Goal: Task Accomplishment & Management: Manage account settings

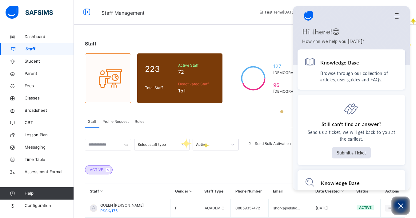
scroll to position [64, 0]
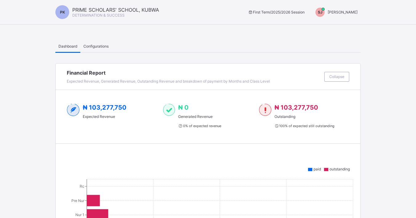
click at [352, 12] on span "SHORKA JOEL" at bounding box center [343, 12] width 30 height 5
click at [347, 27] on span "Switch to Admin View" at bounding box center [334, 26] width 47 height 7
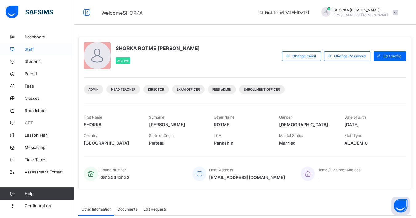
click at [32, 49] on span "Staff" at bounding box center [49, 49] width 49 height 5
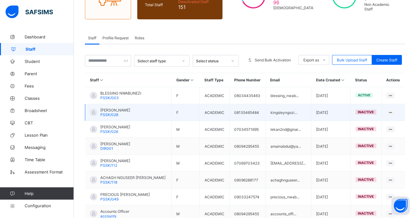
scroll to position [68, 0]
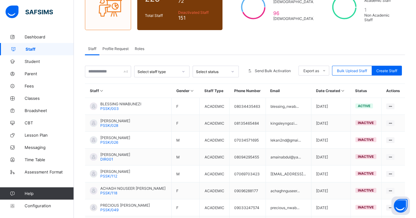
click at [118, 49] on span "Profile Request" at bounding box center [115, 48] width 26 height 5
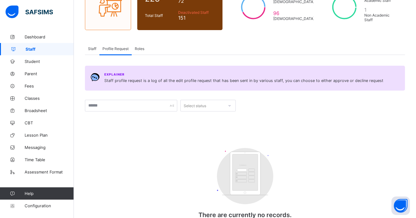
click at [93, 51] on div "Staff" at bounding box center [92, 48] width 14 height 12
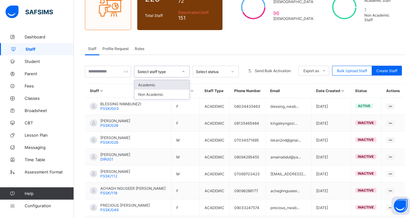
click at [170, 69] on div "Select staff type" at bounding box center [155, 71] width 43 height 9
click at [163, 84] on div "Academic" at bounding box center [161, 85] width 55 height 10
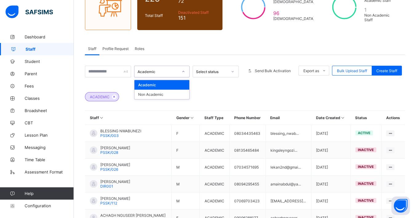
click at [178, 70] on div "Academic" at bounding box center [157, 72] width 41 height 5
click at [161, 95] on div "Non Academic" at bounding box center [161, 95] width 55 height 10
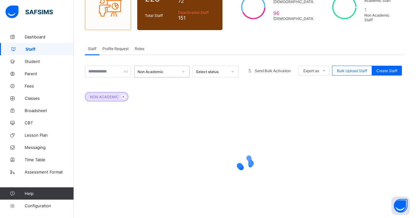
click at [172, 73] on div "Staff 223 Total Staff Active Staff 72 Deactivated Staff 151 127 Male 96 Female …" at bounding box center [245, 96] width 342 height 268
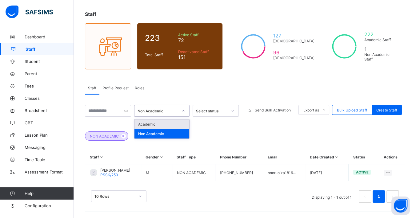
scroll to position [28, 0]
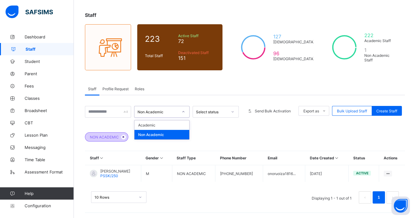
click at [123, 137] on icon at bounding box center [123, 137] width 5 height 4
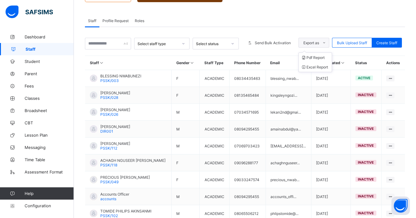
scroll to position [62, 0]
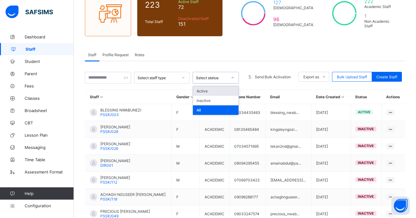
click at [227, 78] on div "Select status" at bounding box center [211, 78] width 31 height 5
click at [214, 91] on div "Active" at bounding box center [216, 91] width 46 height 10
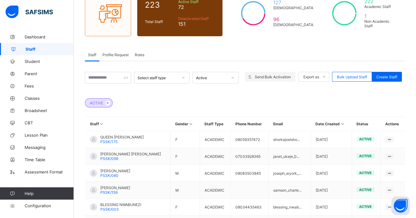
click at [282, 76] on span "Send Bulk Activation" at bounding box center [273, 77] width 36 height 5
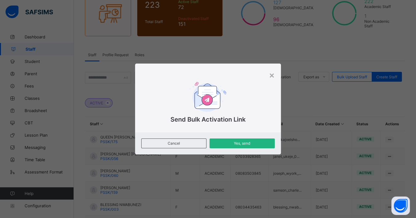
click at [234, 145] on span "Yes, send" at bounding box center [242, 143] width 56 height 5
click at [245, 144] on span "Yes, send" at bounding box center [242, 143] width 56 height 5
click at [273, 76] on div "×" at bounding box center [272, 75] width 6 height 10
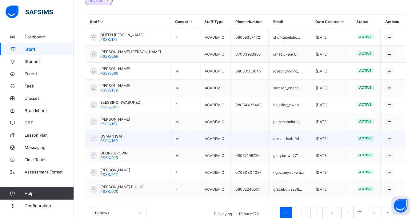
scroll to position [179, 0]
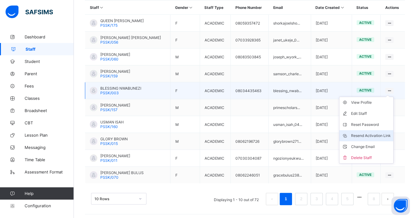
click at [369, 134] on div "Resend Activation Link" at bounding box center [371, 136] width 40 height 6
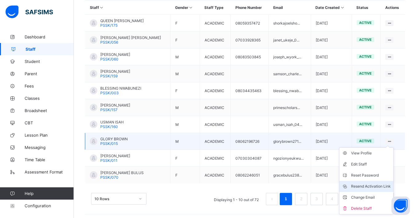
click at [368, 184] on div "Resend Activation Link" at bounding box center [371, 187] width 40 height 6
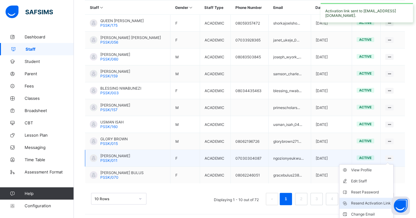
click at [376, 201] on div "Resend Activation Link" at bounding box center [371, 204] width 40 height 6
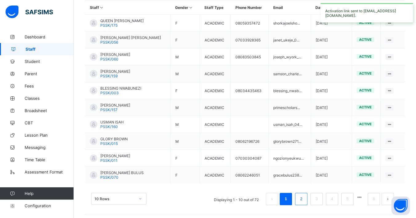
click at [304, 195] on link "2" at bounding box center [301, 199] width 6 height 8
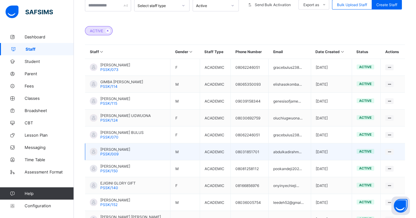
scroll to position [145, 0]
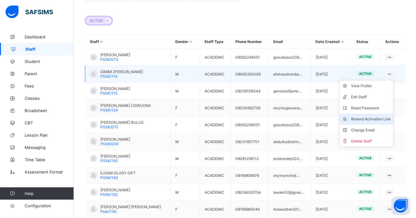
click at [368, 118] on div "Resend Activation Link" at bounding box center [371, 119] width 40 height 6
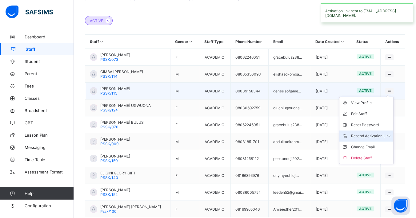
click at [372, 137] on div "Resend Activation Link" at bounding box center [371, 136] width 40 height 6
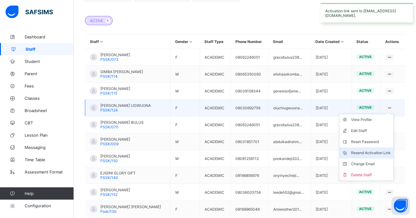
click at [375, 151] on div "Resend Activation Link" at bounding box center [371, 153] width 40 height 6
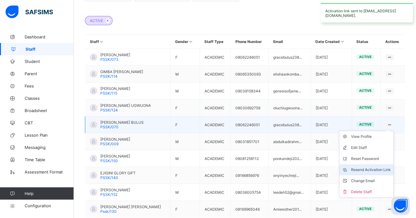
click at [368, 169] on div "Resend Activation Link" at bounding box center [371, 170] width 40 height 6
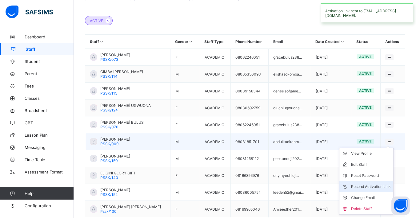
click at [367, 184] on div "Resend Activation Link" at bounding box center [371, 187] width 40 height 6
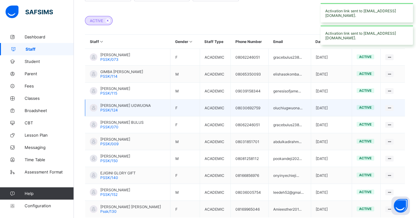
scroll to position [179, 0]
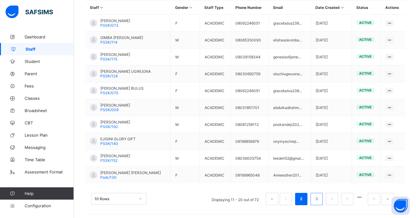
click at [319, 197] on link "3" at bounding box center [316, 199] width 6 height 8
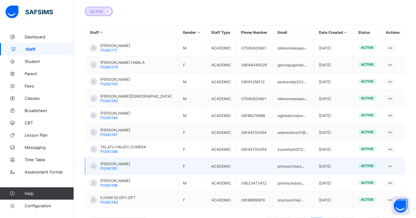
scroll to position [145, 0]
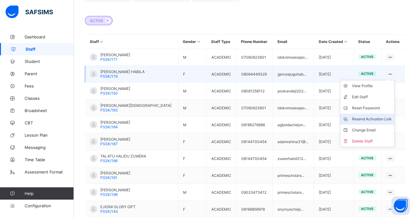
click at [369, 117] on div "Resend Activation Link" at bounding box center [372, 119] width 40 height 6
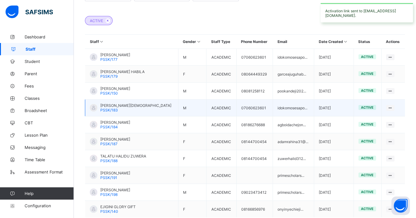
scroll to position [179, 0]
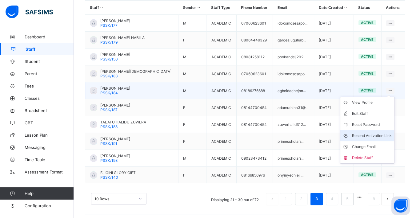
click at [365, 135] on div "Resend Activation Link" at bounding box center [372, 136] width 40 height 6
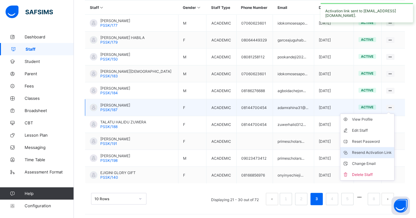
click at [366, 151] on div "Resend Activation Link" at bounding box center [372, 153] width 40 height 6
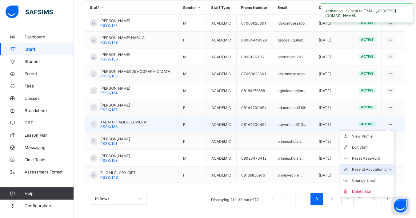
drag, startPoint x: 363, startPoint y: 166, endPoint x: 354, endPoint y: 163, distance: 9.4
click at [363, 167] on div "Resend Activation Link" at bounding box center [372, 170] width 40 height 6
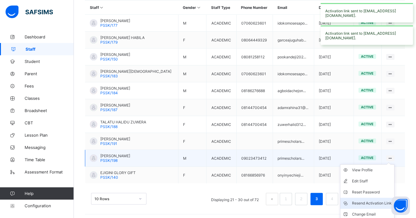
click at [371, 201] on div "Resend Activation Link" at bounding box center [372, 204] width 40 height 6
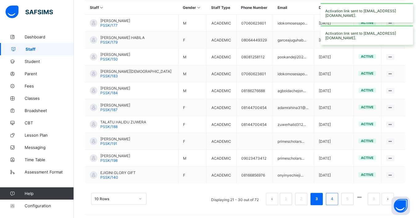
click at [334, 197] on li "4" at bounding box center [332, 199] width 12 height 12
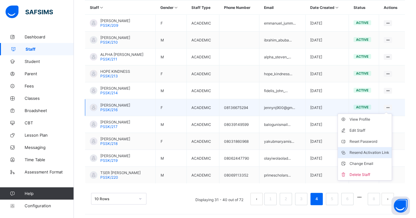
click at [377, 151] on div "Resend Activation Link" at bounding box center [369, 153] width 40 height 6
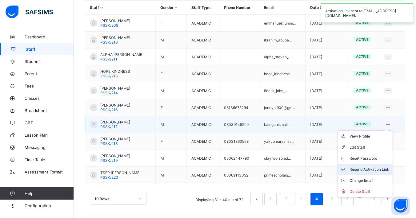
drag, startPoint x: 374, startPoint y: 167, endPoint x: 365, endPoint y: 165, distance: 9.4
click at [374, 168] on div "Resend Activation Link" at bounding box center [369, 170] width 40 height 6
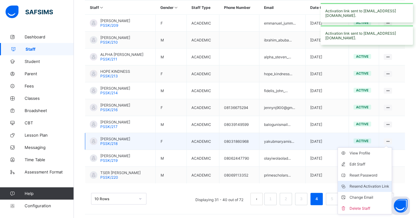
click at [374, 185] on div "Resend Activation Link" at bounding box center [369, 187] width 40 height 6
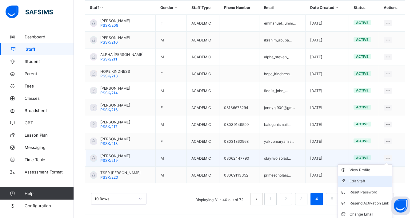
click at [371, 180] on div "Edit Staff" at bounding box center [369, 181] width 40 height 6
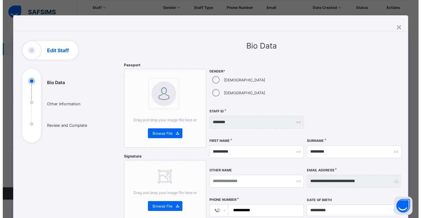
scroll to position [145, 0]
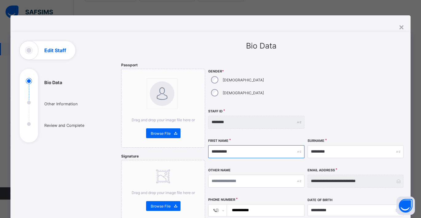
click at [237, 145] on input "**********" at bounding box center [256, 151] width 96 height 13
type input "**********"
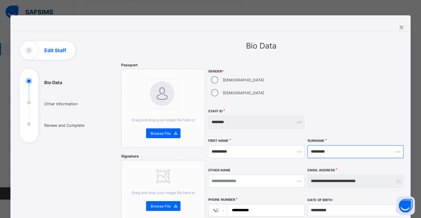
click at [334, 145] on input "*********" at bounding box center [356, 151] width 96 height 13
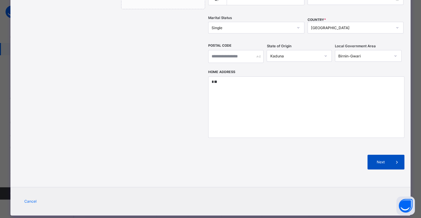
type input "*********"
click at [385, 155] on div "Next" at bounding box center [386, 162] width 37 height 15
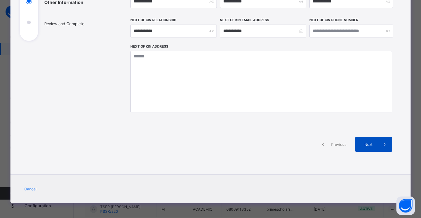
click at [381, 148] on span at bounding box center [384, 144] width 15 height 15
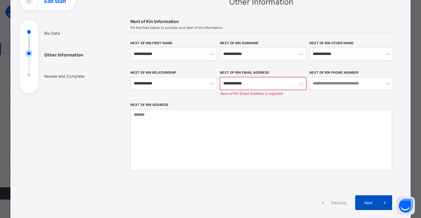
scroll to position [39, 0]
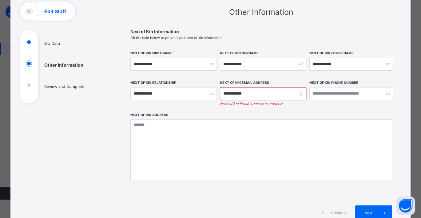
click at [277, 37] on span "Fill the field below to provide your next of kin information." at bounding box center [261, 38] width 262 height 4
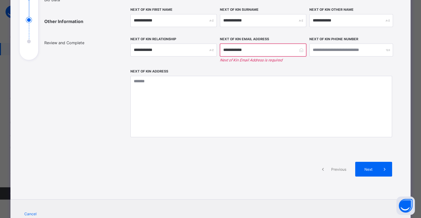
scroll to position [107, 0]
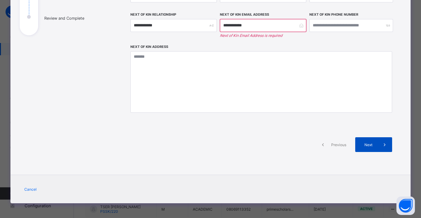
click at [372, 141] on div "Next" at bounding box center [373, 144] width 37 height 15
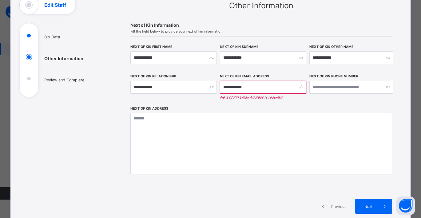
scroll to position [39, 0]
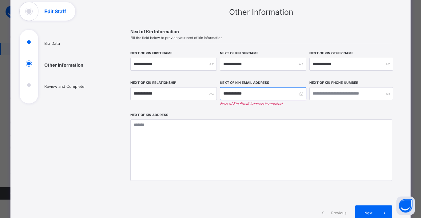
click at [254, 87] on input "**********" at bounding box center [263, 93] width 86 height 13
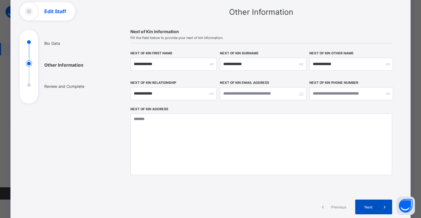
click at [369, 206] on span "Next" at bounding box center [369, 207] width 18 height 5
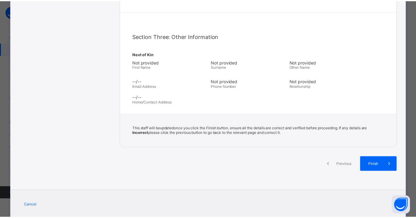
scroll to position [188, 0]
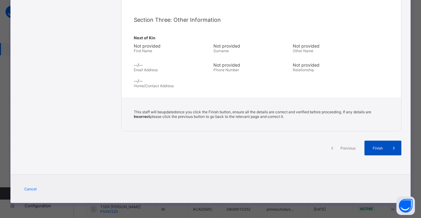
click at [380, 149] on span "Finish" at bounding box center [378, 148] width 18 height 5
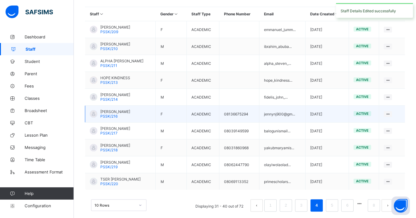
scroll to position [179, 0]
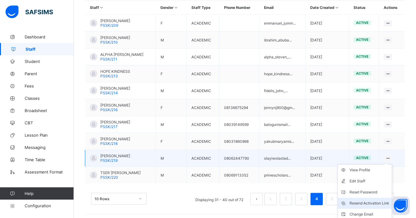
click at [374, 201] on div "Resend Activation Link" at bounding box center [369, 204] width 40 height 6
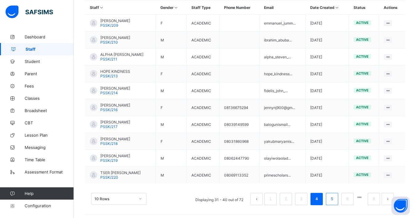
click at [335, 196] on link "5" at bounding box center [332, 199] width 6 height 8
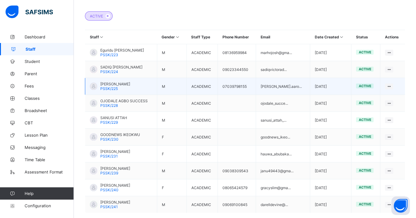
scroll to position [143, 0]
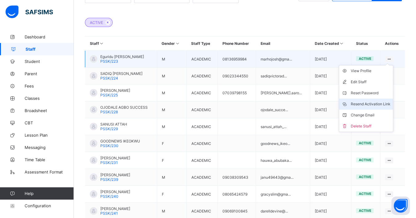
click at [378, 105] on div "Resend Activation Link" at bounding box center [371, 104] width 40 height 6
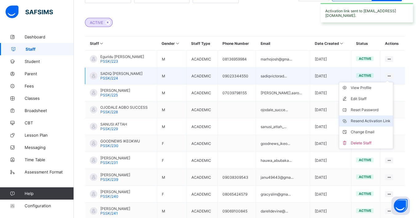
click at [376, 118] on div "Resend Activation Link" at bounding box center [371, 121] width 40 height 6
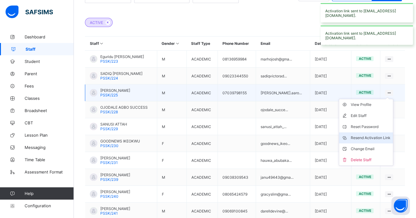
click at [375, 135] on div "Resend Activation Link" at bounding box center [371, 138] width 40 height 6
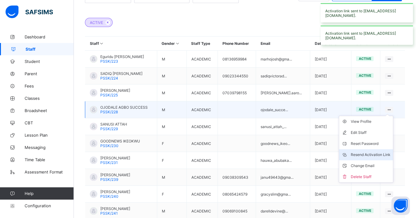
click at [378, 152] on div "Resend Activation Link" at bounding box center [371, 155] width 40 height 6
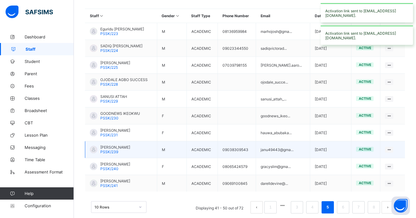
scroll to position [179, 0]
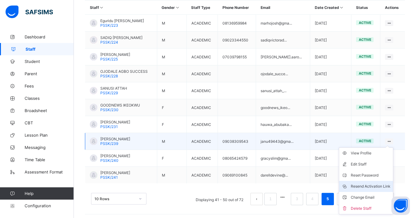
click at [366, 185] on div "Resend Activation Link" at bounding box center [371, 187] width 40 height 6
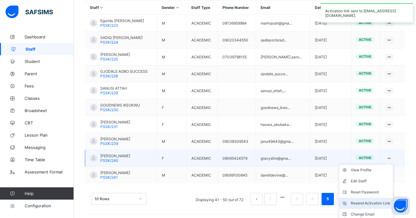
click at [362, 202] on div "Resend Activation Link" at bounding box center [371, 204] width 40 height 6
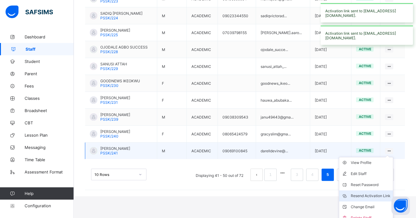
scroll to position [206, 0]
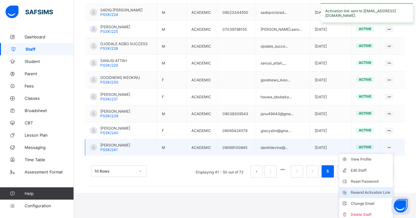
click at [369, 190] on div "Resend Activation Link" at bounding box center [371, 193] width 40 height 6
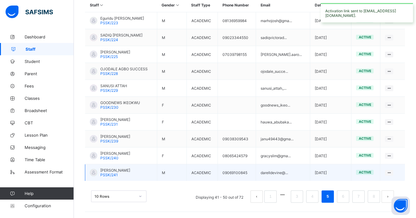
scroll to position [179, 0]
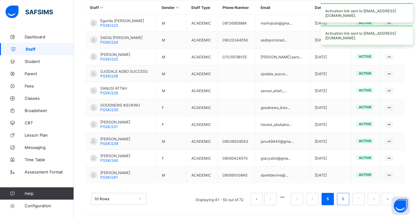
click at [346, 198] on link "6" at bounding box center [343, 199] width 6 height 8
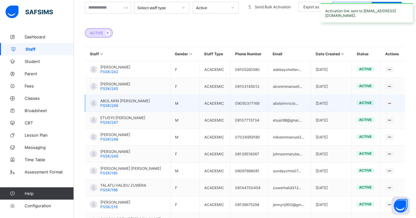
scroll to position [143, 0]
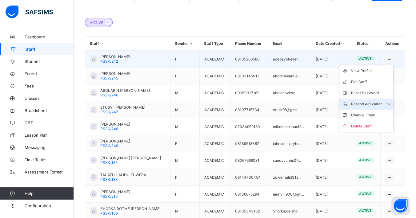
click at [377, 103] on div "Resend Activation Link" at bounding box center [371, 104] width 40 height 6
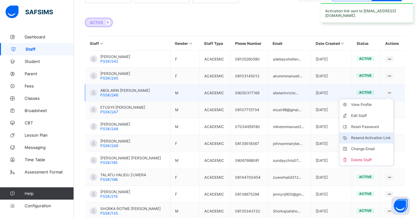
click at [374, 139] on div "Resend Activation Link" at bounding box center [371, 138] width 40 height 6
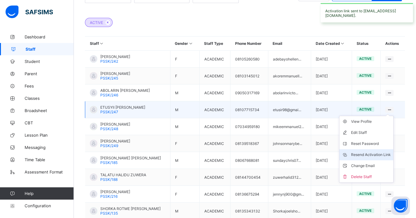
click at [373, 155] on div "Resend Activation Link" at bounding box center [371, 155] width 40 height 6
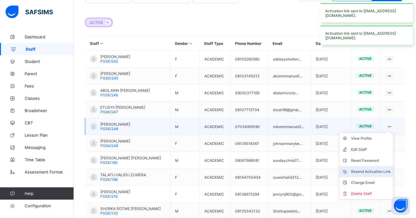
click at [385, 169] on div "Resend Activation Link" at bounding box center [371, 172] width 40 height 6
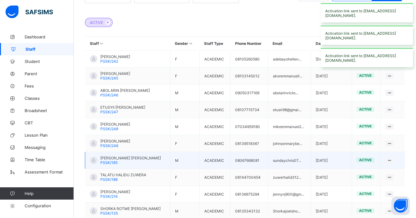
scroll to position [179, 0]
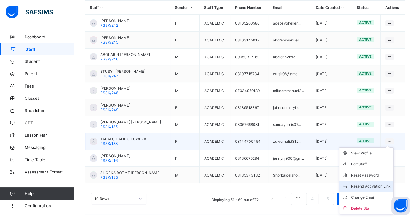
click at [373, 184] on div "Resend Activation Link" at bounding box center [371, 187] width 40 height 6
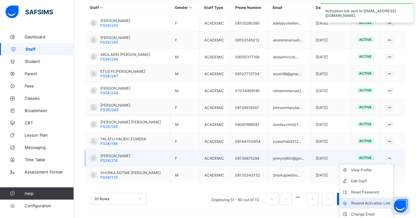
click at [366, 201] on div "Resend Activation Link" at bounding box center [371, 204] width 40 height 6
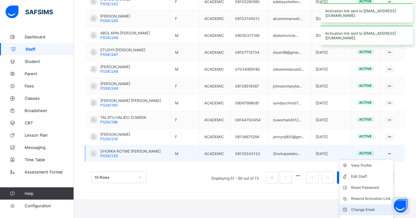
scroll to position [206, 0]
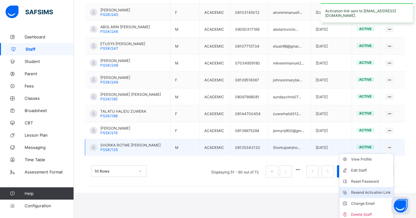
click at [371, 193] on div "Resend Activation Link" at bounding box center [371, 193] width 40 height 6
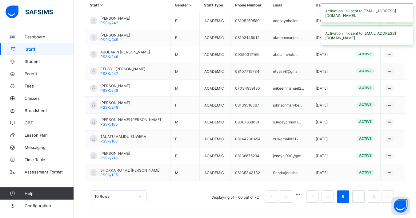
scroll to position [179, 0]
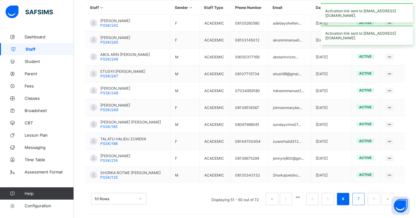
click at [361, 195] on link "7" at bounding box center [358, 199] width 6 height 8
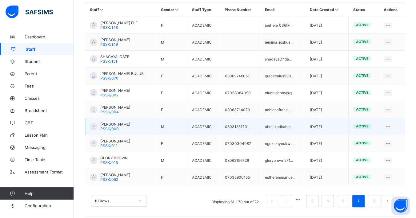
scroll to position [177, 0]
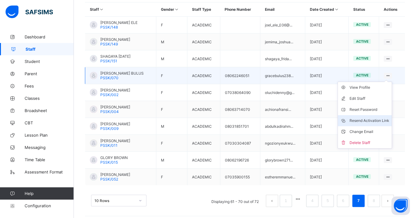
click at [373, 119] on div "Resend Activation Link" at bounding box center [369, 121] width 40 height 6
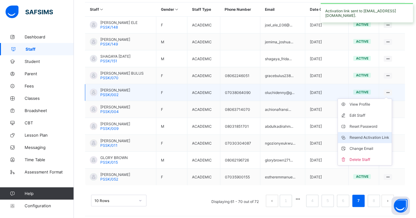
click at [372, 135] on div "Resend Activation Link" at bounding box center [369, 138] width 40 height 6
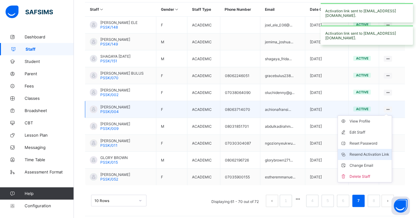
click at [371, 152] on div "Resend Activation Link" at bounding box center [369, 155] width 40 height 6
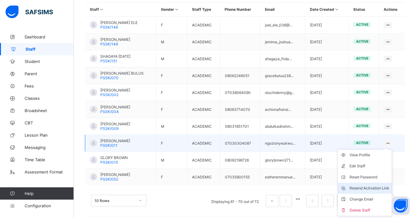
click at [367, 185] on div "Resend Activation Link" at bounding box center [369, 188] width 40 height 6
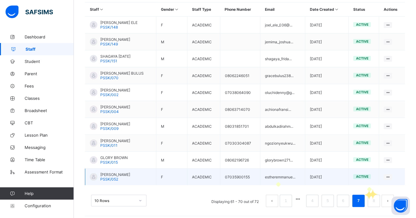
scroll to position [179, 0]
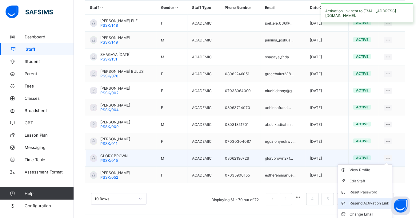
click at [370, 201] on div "Resend Activation Link" at bounding box center [369, 204] width 40 height 6
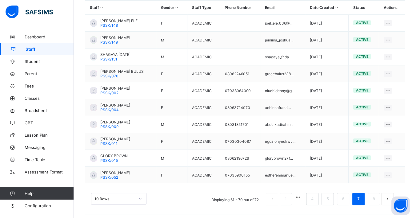
click at [199, 203] on div "10 Rows Displaying 61 - 70 out of 72 1 4 5 6 7 8" at bounding box center [245, 196] width 320 height 31
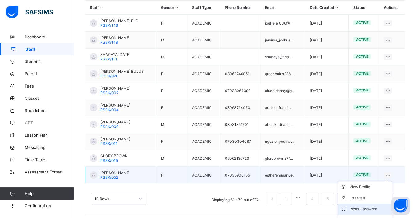
scroll to position [206, 0]
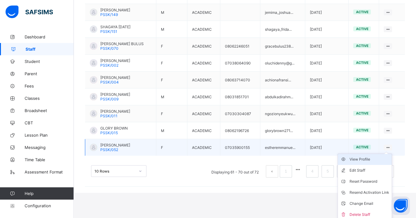
click at [381, 157] on div "View Profile" at bounding box center [369, 160] width 40 height 6
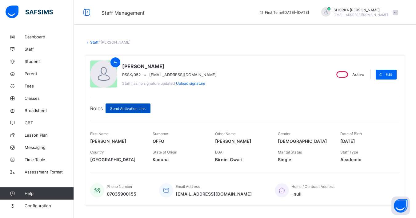
click at [131, 109] on span "Send Activation Link" at bounding box center [128, 108] width 36 height 5
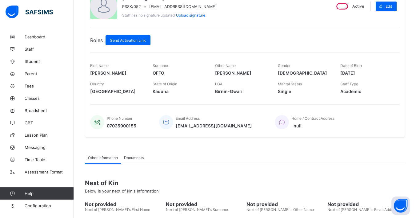
scroll to position [34, 0]
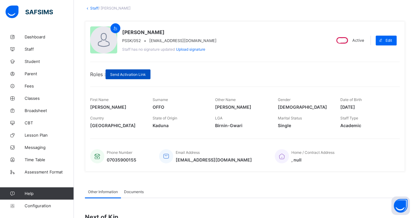
click at [135, 74] on span "Send Activation Link" at bounding box center [128, 74] width 36 height 5
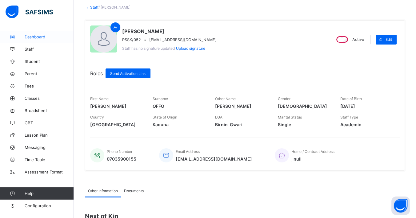
scroll to position [16, 0]
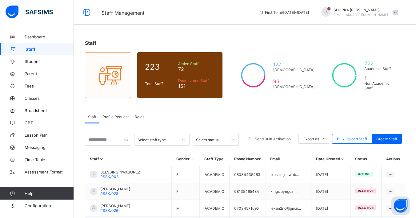
scroll to position [34, 0]
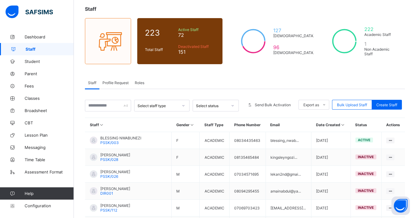
click at [217, 105] on div "Select status" at bounding box center [211, 106] width 31 height 5
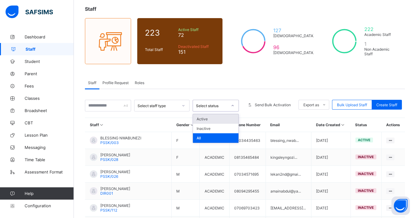
click at [211, 118] on div "Active" at bounding box center [216, 119] width 46 height 10
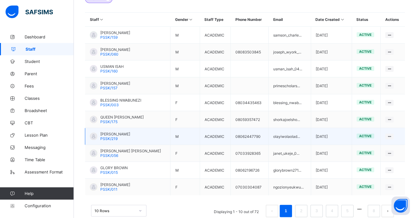
scroll to position [179, 0]
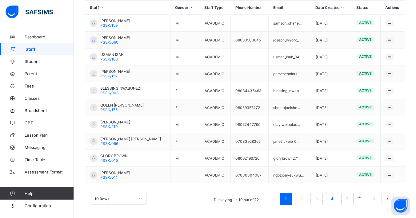
click at [334, 196] on link "4" at bounding box center [332, 199] width 6 height 8
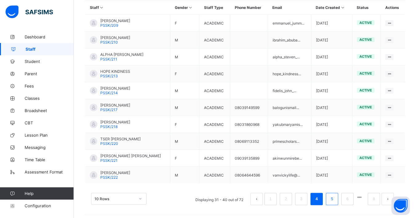
click at [331, 201] on li "5" at bounding box center [332, 199] width 12 height 12
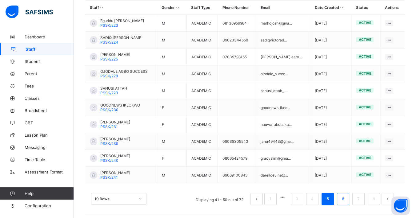
click at [346, 199] on link "6" at bounding box center [343, 199] width 6 height 8
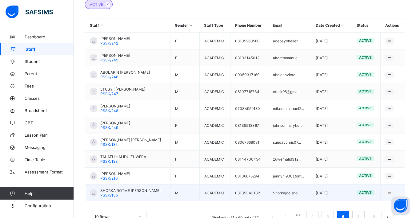
scroll to position [177, 0]
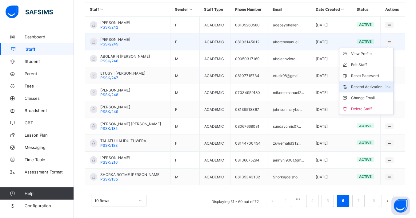
click at [375, 84] on div "Resend Activation Link" at bounding box center [371, 87] width 40 height 6
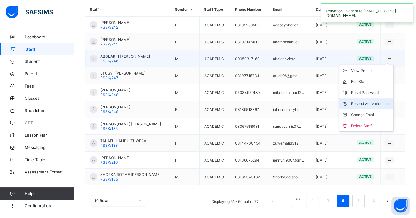
click at [382, 102] on div "Resend Activation Link" at bounding box center [371, 104] width 40 height 6
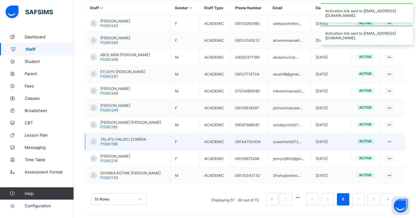
scroll to position [179, 0]
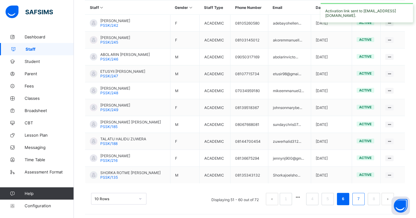
click at [363, 201] on li "7" at bounding box center [358, 199] width 12 height 12
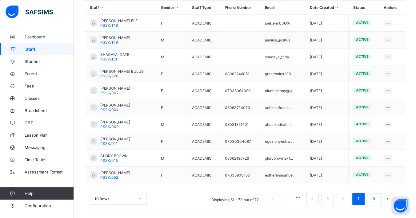
click at [377, 196] on link "8" at bounding box center [374, 199] width 6 height 8
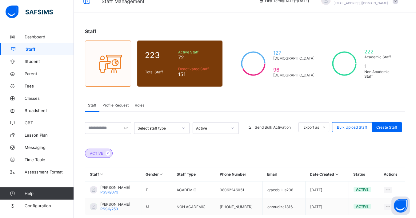
scroll to position [45, 0]
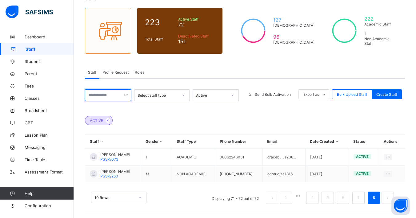
click at [111, 97] on input "text" at bounding box center [108, 96] width 46 height 12
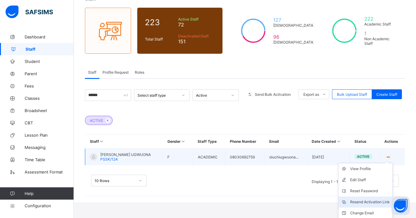
click at [363, 200] on div "Resend Activation Link" at bounding box center [370, 202] width 40 height 6
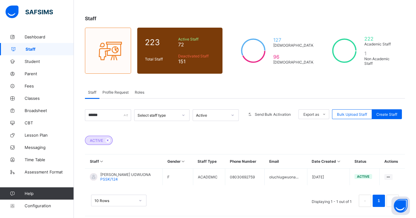
scroll to position [28, 0]
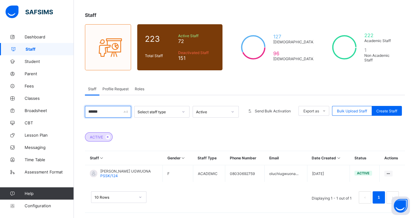
click at [106, 113] on input "******" at bounding box center [108, 112] width 46 height 12
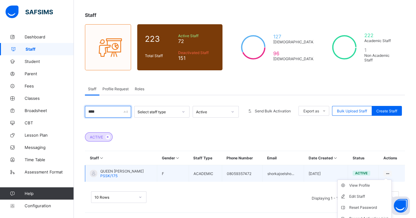
scroll to position [55, 0]
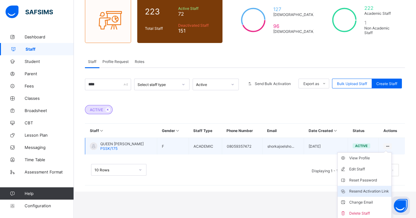
click at [367, 189] on div "Resend Activation Link" at bounding box center [369, 192] width 40 height 6
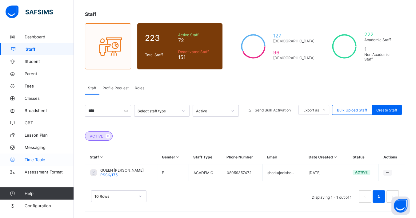
scroll to position [28, 0]
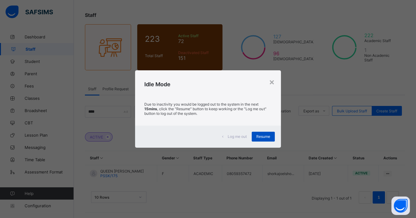
click at [259, 134] on div "Resume" at bounding box center [263, 137] width 23 height 10
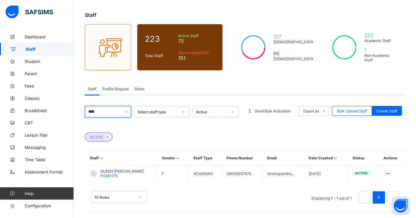
click at [108, 114] on input "****" at bounding box center [108, 112] width 46 height 12
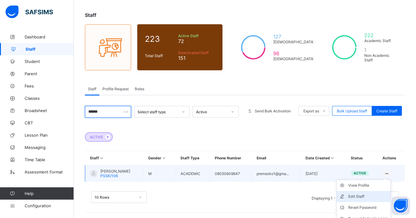
scroll to position [55, 0]
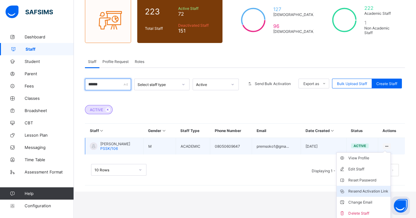
type input "******"
click at [367, 190] on div "Resend Activation Link" at bounding box center [368, 192] width 40 height 6
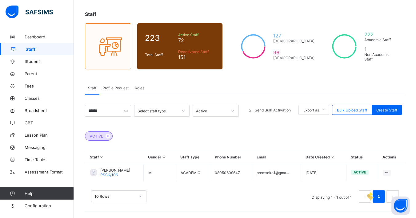
scroll to position [28, 0]
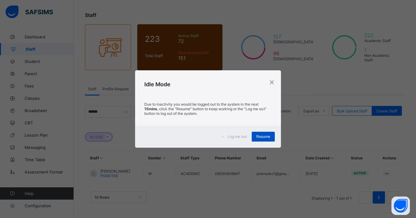
click at [269, 138] on span "Resume" at bounding box center [263, 136] width 14 height 5
drag, startPoint x: 271, startPoint y: 136, endPoint x: 265, endPoint y: 136, distance: 5.5
click at [270, 135] on span "Resume" at bounding box center [263, 136] width 14 height 5
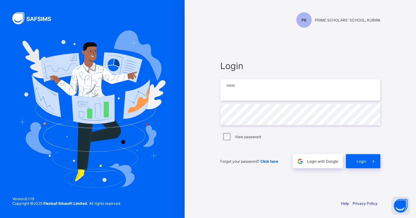
type input "**********"
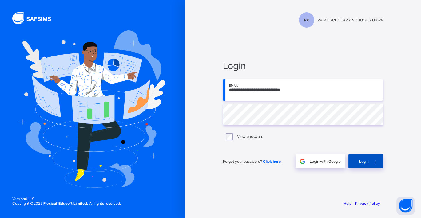
click at [357, 160] on div "Login" at bounding box center [366, 161] width 34 height 14
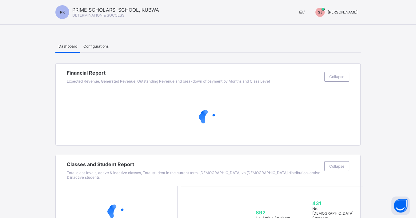
click at [357, 11] on span "SHORKA JOEL" at bounding box center [343, 12] width 30 height 5
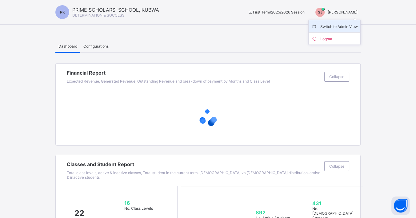
click at [344, 25] on span "Switch to Admin View" at bounding box center [334, 26] width 47 height 7
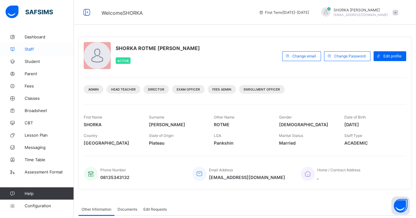
click at [30, 51] on span "Staff" at bounding box center [49, 49] width 49 height 5
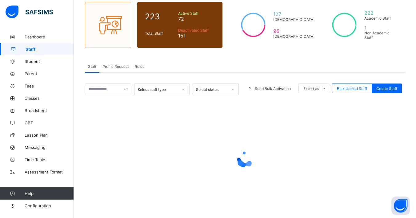
scroll to position [58, 0]
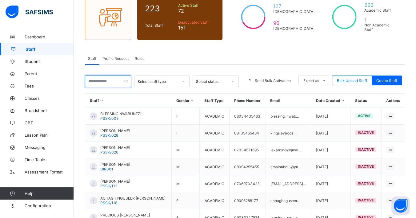
click at [115, 83] on input "text" at bounding box center [108, 82] width 46 height 12
type input "*****"
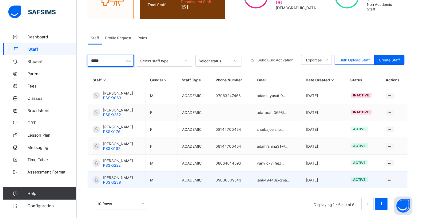
scroll to position [85, 0]
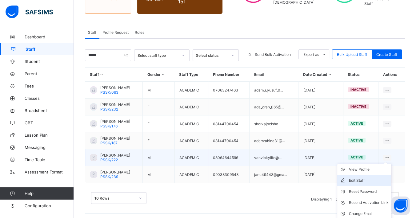
click at [368, 178] on div "Edit Staff" at bounding box center [369, 181] width 40 height 6
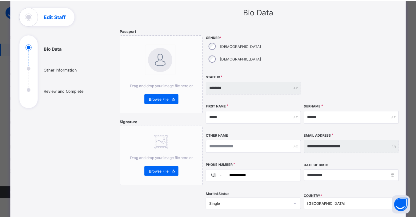
scroll to position [0, 0]
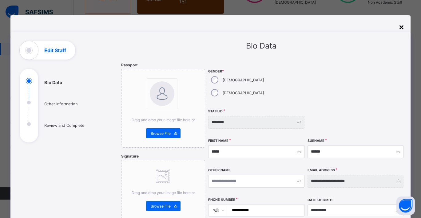
click at [400, 24] on div "×" at bounding box center [402, 27] width 6 height 10
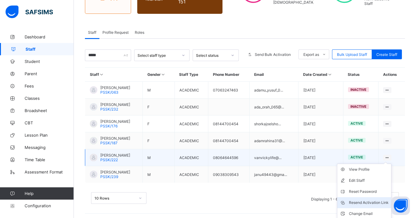
click at [362, 202] on div "Resend Activation Link" at bounding box center [369, 203] width 40 height 6
